Goal: Task Accomplishment & Management: Manage account settings

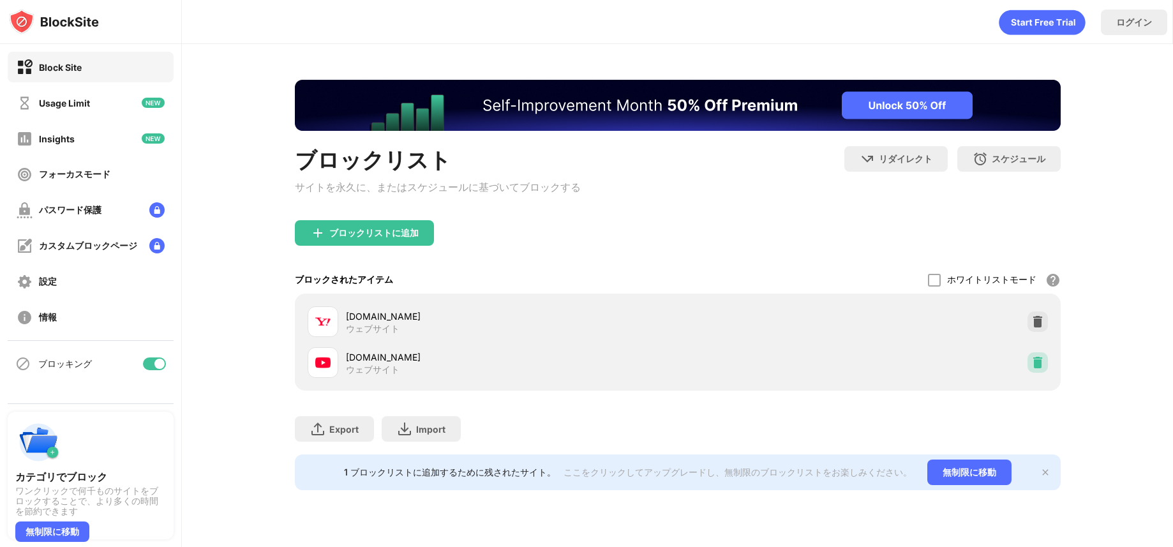
click at [1030, 371] on div at bounding box center [1038, 362] width 20 height 20
